Goal: Task Accomplishment & Management: Use online tool/utility

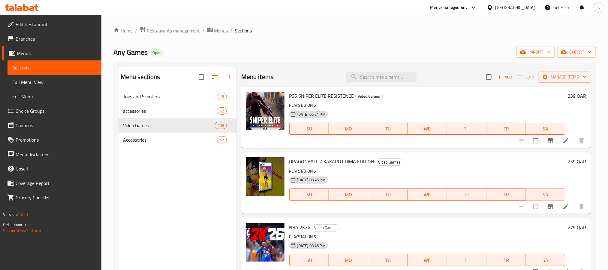
click at [477, 7] on icon at bounding box center [473, 7] width 7 height 7
click at [472, 64] on div "Restaurant-Management" at bounding box center [446, 67] width 57 height 14
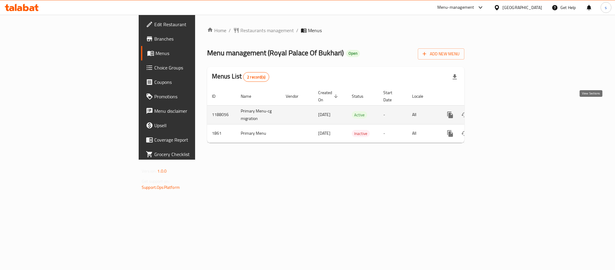
click at [501, 109] on link "enhanced table" at bounding box center [493, 114] width 14 height 14
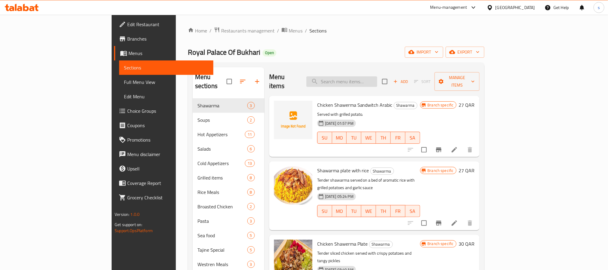
click at [377, 82] on input "search" at bounding box center [341, 81] width 71 height 11
paste input "Half Chicken Machine With Rice And Roasted Potatoes"
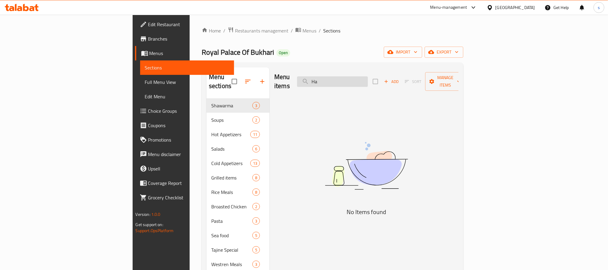
type input "H"
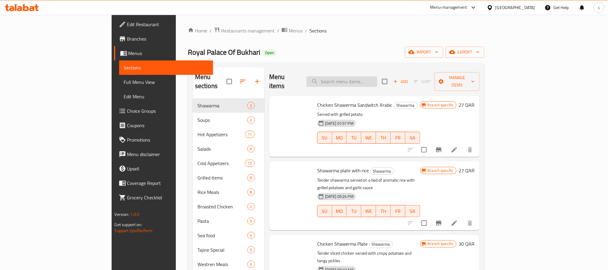
paste input "Half Chicken Machine With Rice And Roasted Potatoes"
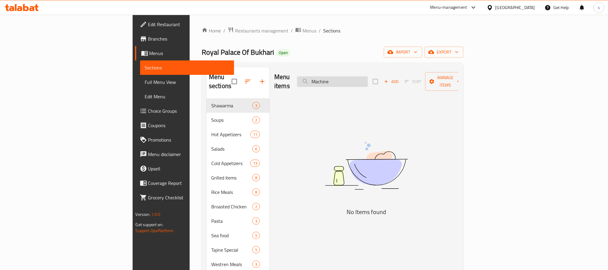
type input "Machine"
click at [270, 149] on div "Menu items Machine Add Sort Manage items No Items found" at bounding box center [364, 202] width 189 height 270
click at [467, 6] on div "Menu-management" at bounding box center [448, 7] width 37 height 7
click at [450, 65] on div "Restaurant-Management" at bounding box center [445, 66] width 47 height 7
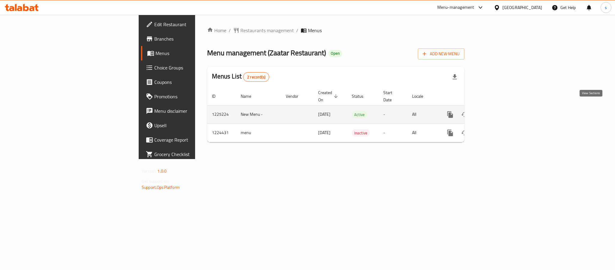
click at [501, 112] on link "enhanced table" at bounding box center [493, 114] width 14 height 14
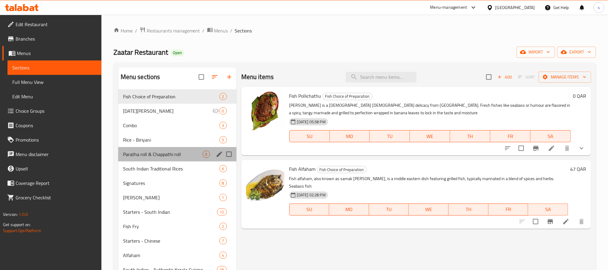
click at [178, 150] on div "Paratha roll & Chappathi roll 0" at bounding box center [177, 154] width 118 height 14
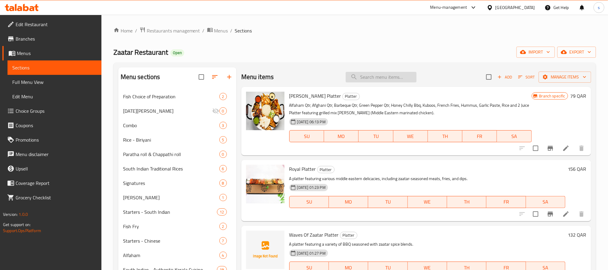
click at [399, 80] on input "search" at bounding box center [381, 77] width 71 height 11
paste input "Diwali Platter"
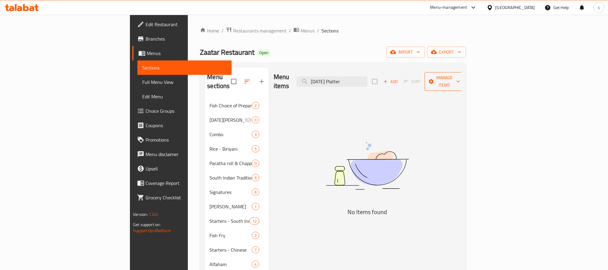
type input "Diwali Platter"
click at [146, 112] on span "Choice Groups" at bounding box center [186, 110] width 81 height 7
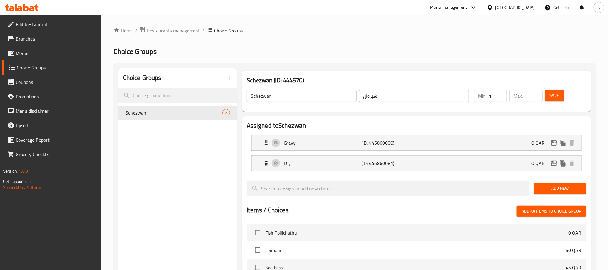
click at [525, 8] on div "[GEOGRAPHIC_DATA]" at bounding box center [516, 7] width 40 height 7
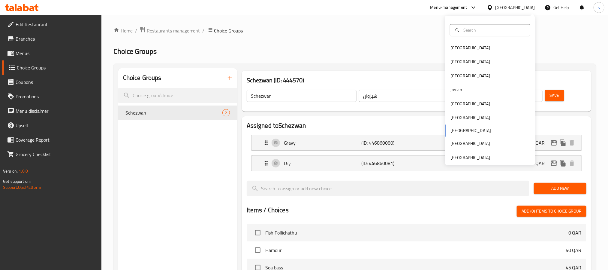
click at [454, 130] on div "Bahrain Egypt Iraq Jordan Kuwait Oman Qatar Saudi Arabia United Arab Emirates" at bounding box center [490, 102] width 90 height 123
click at [451, 131] on div "Bahrain Egypt Iraq Jordan Kuwait Oman Qatar Saudi Arabia United Arab Emirates" at bounding box center [490, 102] width 90 height 123
click at [190, 146] on div "Choice Groups Schezwan 2" at bounding box center [177, 250] width 119 height 364
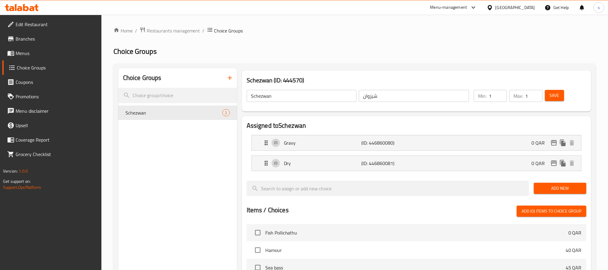
click at [467, 9] on div "Menu-management" at bounding box center [448, 7] width 37 height 7
click at [450, 66] on div "Restaurant-Management" at bounding box center [445, 66] width 47 height 7
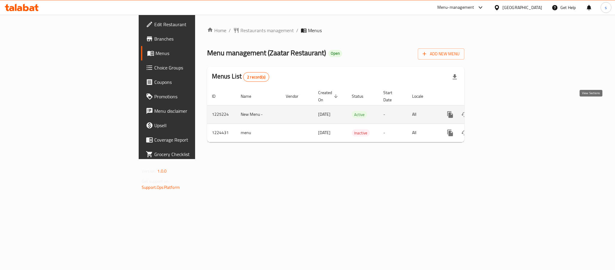
click at [497, 111] on icon "enhanced table" at bounding box center [493, 114] width 7 height 7
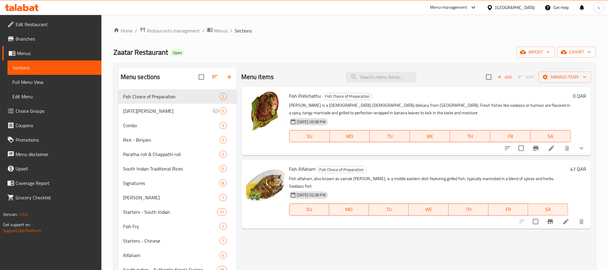
click at [42, 107] on span "Choice Groups" at bounding box center [56, 110] width 81 height 7
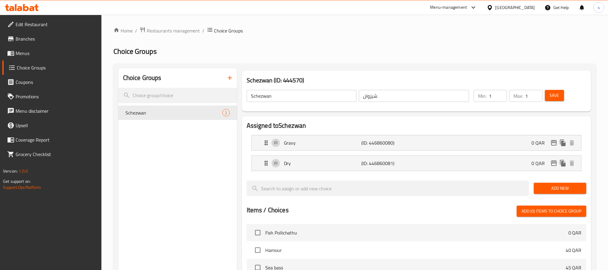
drag, startPoint x: 466, startPoint y: 9, endPoint x: 461, endPoint y: 25, distance: 16.2
click at [437, 39] on div "Home / Restaurants management / Choice Groups Choice Groups Choice Groups Schez…" at bounding box center [354, 232] width 483 height 410
click at [467, 8] on div "Menu-management" at bounding box center [448, 7] width 37 height 7
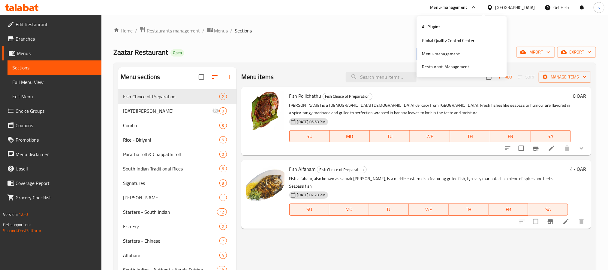
click at [401, 34] on ol "Home / Restaurants management / Menus / Sections" at bounding box center [354, 31] width 483 height 8
click at [492, 8] on icon at bounding box center [490, 7] width 4 height 5
click at [467, 5] on div "Menu-management" at bounding box center [448, 7] width 37 height 7
click at [453, 62] on div "Restaurant-Management" at bounding box center [446, 67] width 57 height 14
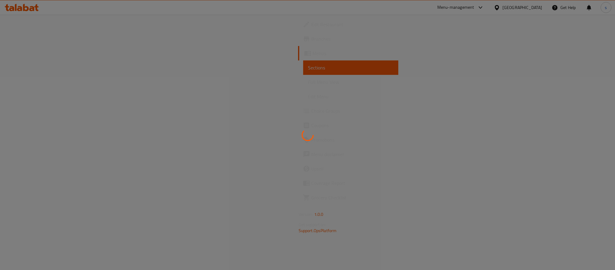
click at [487, 8] on div at bounding box center [307, 135] width 615 height 270
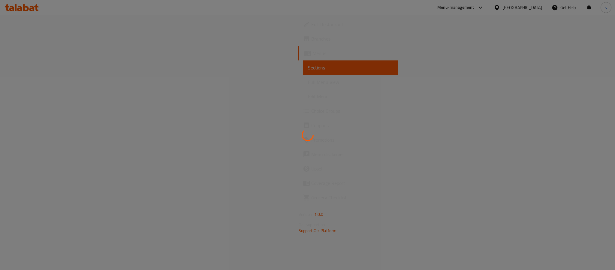
click at [487, 8] on div at bounding box center [307, 135] width 615 height 270
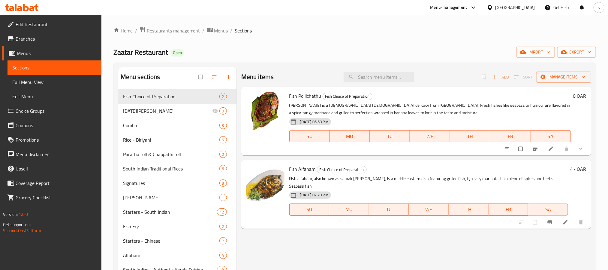
click at [467, 8] on div "Menu-management" at bounding box center [448, 7] width 37 height 7
click at [467, 40] on div "Global Quality Control Center" at bounding box center [448, 40] width 53 height 7
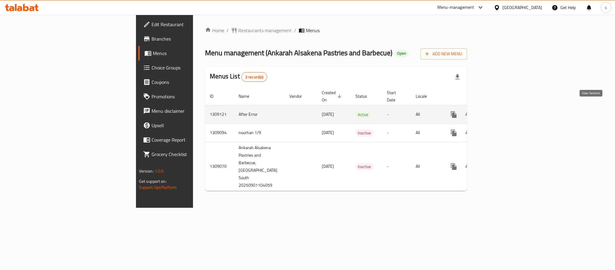
click at [504, 112] on link "enhanced table" at bounding box center [497, 114] width 14 height 14
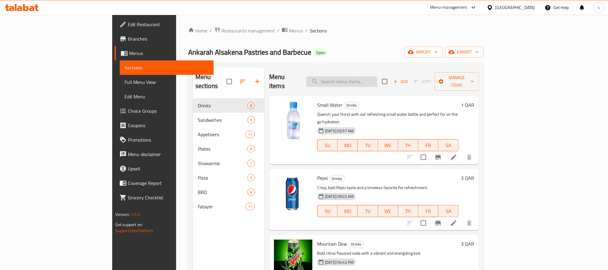
click at [370, 78] on input "search" at bounding box center [341, 81] width 71 height 11
paste input "Labana Salad"
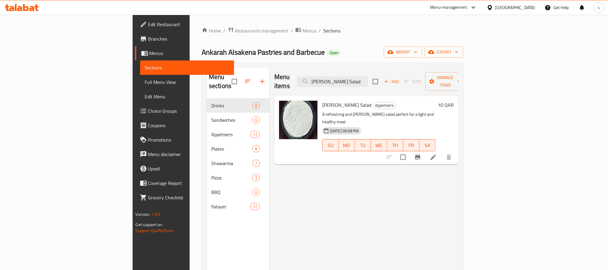
type input "Labana Salad"
